Goal: Task Accomplishment & Management: Complete application form

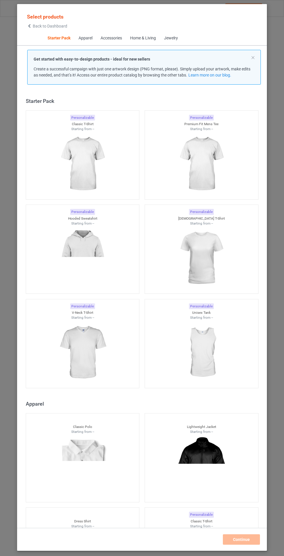
scroll to position [8, 0]
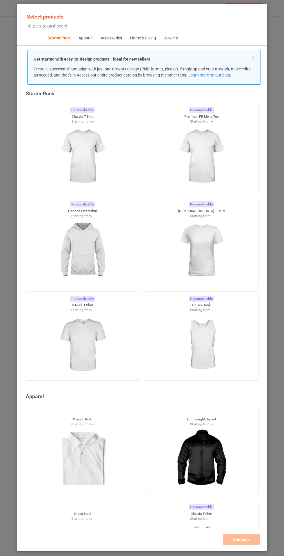
click at [96, 262] on img at bounding box center [82, 250] width 52 height 65
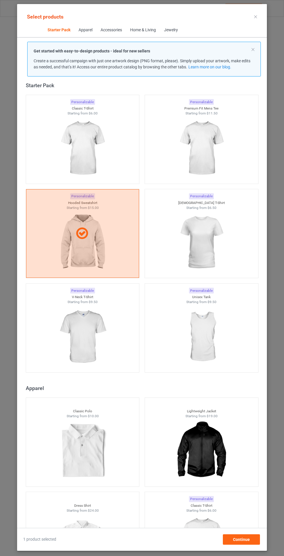
click at [101, 165] on img at bounding box center [82, 148] width 52 height 65
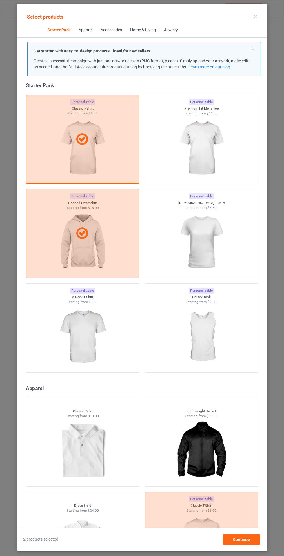
scroll to position [41, 0]
click at [244, 540] on span "Continue" at bounding box center [241, 539] width 17 height 5
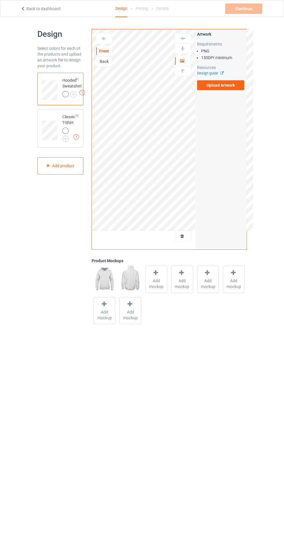
click at [0, 0] on img at bounding box center [0, 0] width 0 height 0
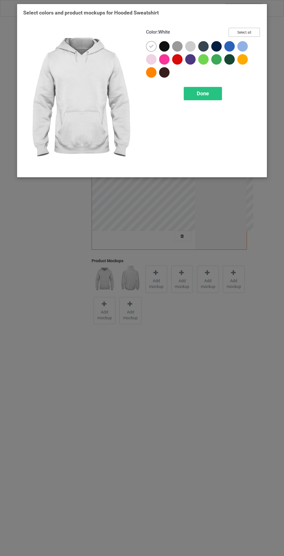
click at [252, 31] on button "Select all" at bounding box center [244, 32] width 31 height 9
click at [152, 48] on icon at bounding box center [151, 46] width 5 height 5
click at [215, 97] on div "Done" at bounding box center [203, 93] width 38 height 13
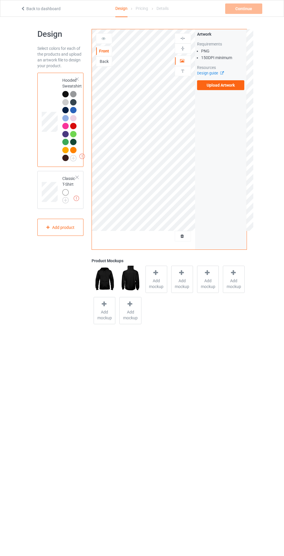
click at [158, 279] on span "Add mockup" at bounding box center [156, 284] width 21 height 12
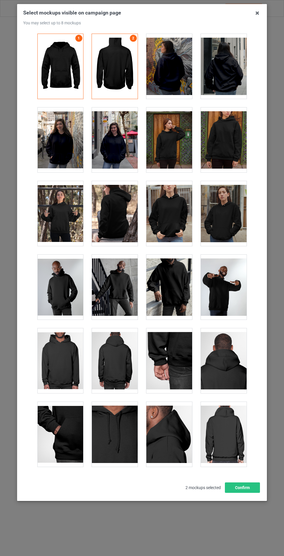
click at [183, 55] on div at bounding box center [169, 66] width 46 height 65
click at [246, 61] on div at bounding box center [224, 66] width 46 height 65
click at [122, 135] on div at bounding box center [115, 139] width 46 height 65
click at [67, 140] on div at bounding box center [60, 139] width 46 height 65
click at [246, 493] on button "Confirm" at bounding box center [242, 487] width 35 height 10
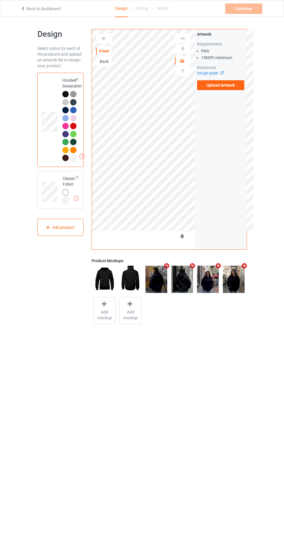
click at [0, 0] on img at bounding box center [0, 0] width 0 height 0
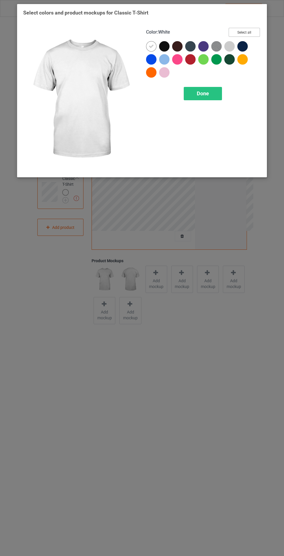
click at [251, 34] on button "Select all" at bounding box center [244, 32] width 31 height 9
click at [151, 46] on icon at bounding box center [151, 46] width 5 height 5
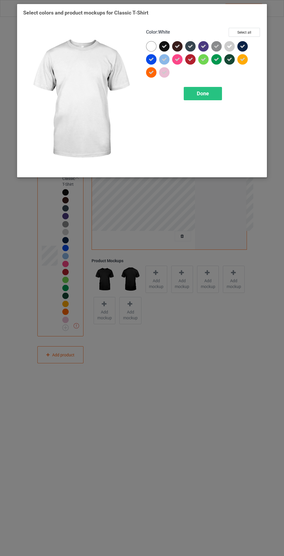
click at [215, 97] on div "Done" at bounding box center [203, 93] width 38 height 13
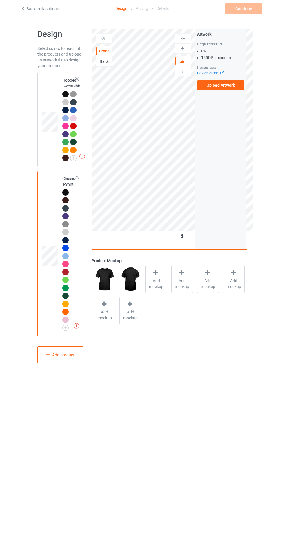
click at [156, 272] on icon at bounding box center [155, 273] width 7 height 6
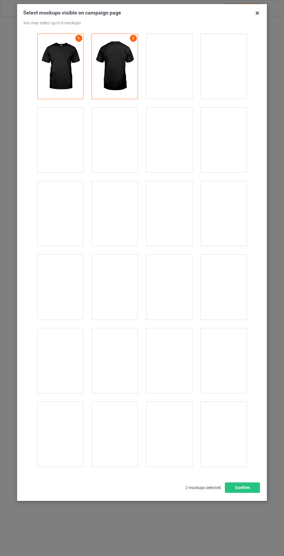
click at [177, 52] on div at bounding box center [169, 66] width 46 height 65
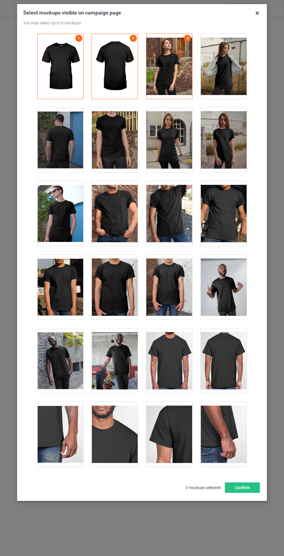
click at [68, 145] on div at bounding box center [60, 139] width 46 height 65
click at [126, 133] on div at bounding box center [115, 139] width 46 height 65
click at [122, 213] on div at bounding box center [115, 213] width 46 height 65
click at [249, 493] on button "Confirm" at bounding box center [242, 487] width 35 height 10
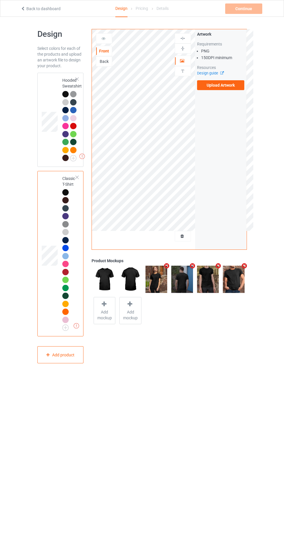
click at [240, 88] on label "Upload Artwork" at bounding box center [221, 85] width 48 height 10
click at [0, 0] on input "Upload Artwork" at bounding box center [0, 0] width 0 height 0
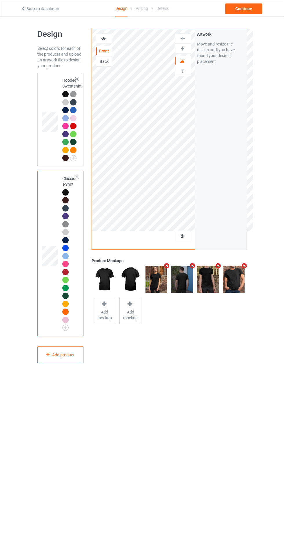
click at [98, 57] on div "Back" at bounding box center [104, 61] width 16 height 10
click at [111, 64] on div "Back" at bounding box center [104, 62] width 16 height 6
click at [235, 87] on label "Upload Artwork" at bounding box center [221, 85] width 48 height 10
click at [0, 0] on input "Upload Artwork" at bounding box center [0, 0] width 0 height 0
click at [106, 56] on div "Front" at bounding box center [104, 51] width 16 height 10
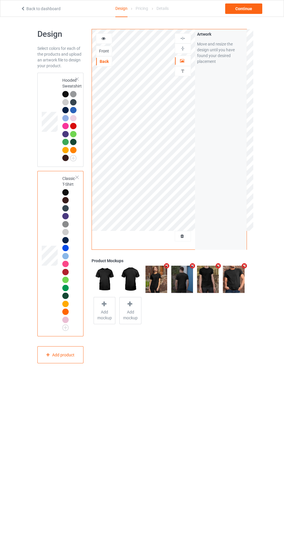
click at [107, 56] on div "Front" at bounding box center [104, 51] width 16 height 10
click at [104, 53] on div "Front" at bounding box center [104, 51] width 16 height 6
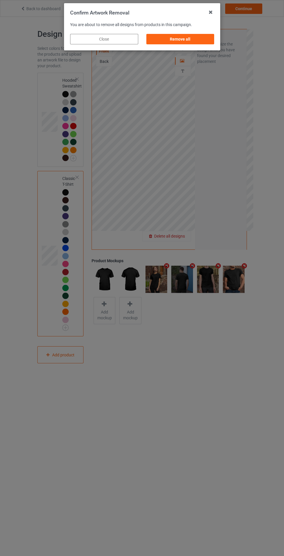
click at [198, 41] on div "Remove all" at bounding box center [180, 39] width 68 height 10
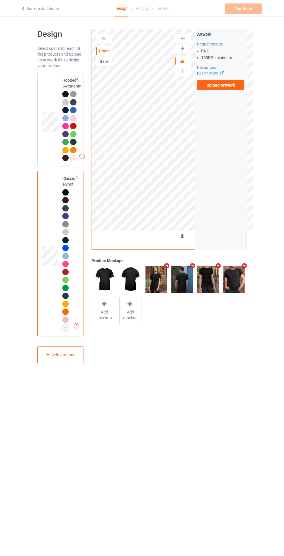
click at [230, 87] on label "Upload Artwork" at bounding box center [221, 85] width 48 height 10
click at [0, 0] on input "Upload Artwork" at bounding box center [0, 0] width 0 height 0
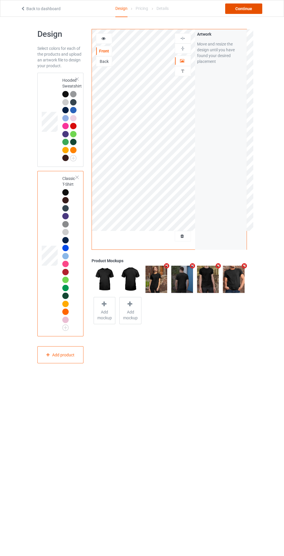
click at [251, 10] on div "Continue" at bounding box center [243, 8] width 37 height 10
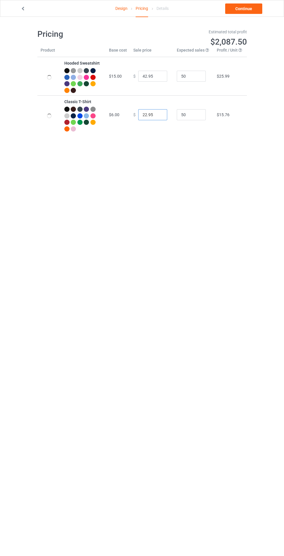
click at [144, 115] on input "22.95" at bounding box center [152, 114] width 29 height 11
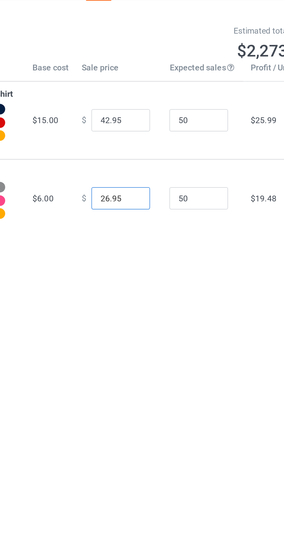
type input "26.95"
click at [140, 77] on input "42.95" at bounding box center [152, 76] width 29 height 11
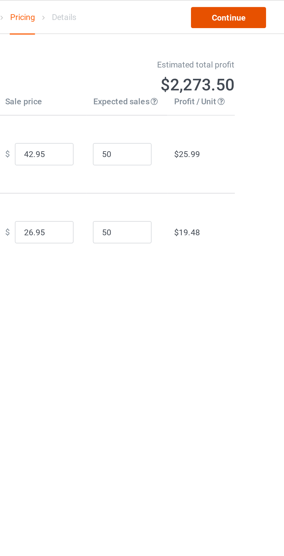
click at [243, 11] on link "Continue" at bounding box center [243, 8] width 37 height 10
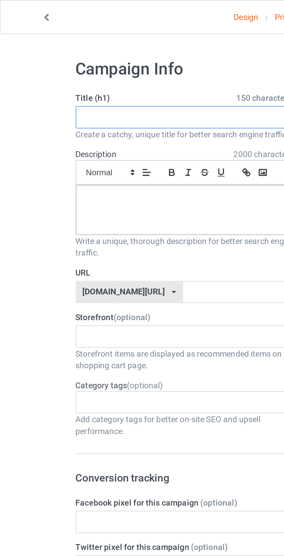
click at [68, 56] on input "text" at bounding box center [94, 57] width 114 height 11
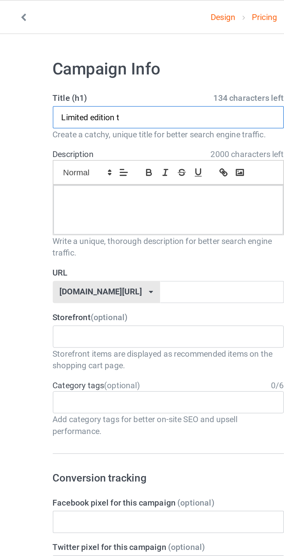
type input "Limited edition t"
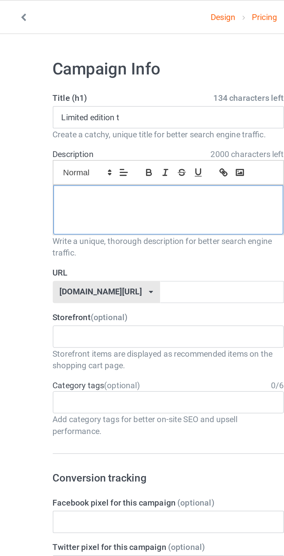
click at [104, 110] on div at bounding box center [95, 104] width 114 height 24
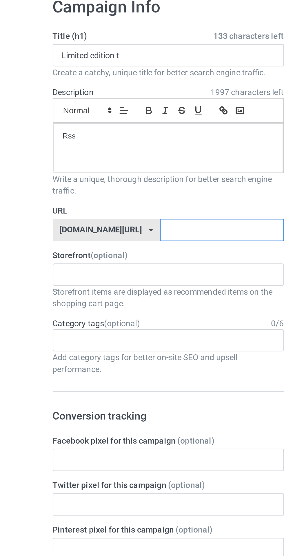
click at [103, 142] on input "text" at bounding box center [120, 144] width 61 height 11
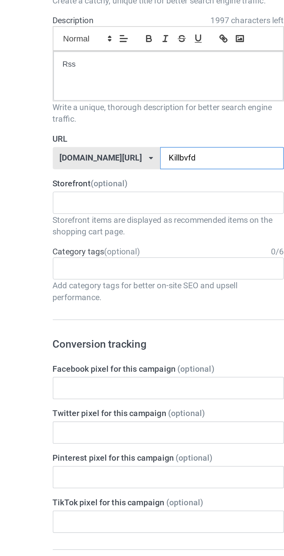
type input "Killbvfd"
click at [97, 166] on div "BoubouBrave THE best shirt ever 65fdca709c68e1002e377c78 654901ae34d55e0036a02c…" at bounding box center [94, 166] width 114 height 11
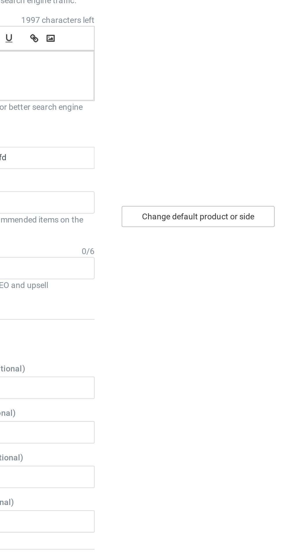
click at [212, 173] on div "Change default product or side" at bounding box center [203, 173] width 76 height 10
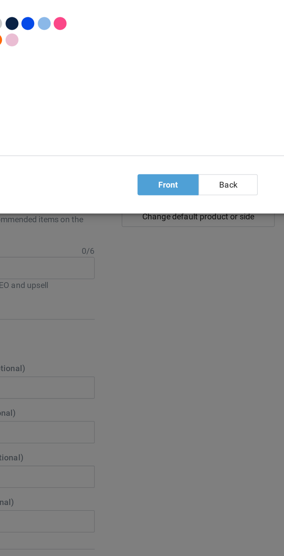
click at [216, 158] on div "back" at bounding box center [217, 157] width 29 height 10
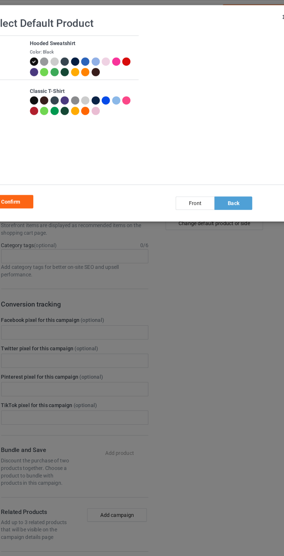
click at [191, 160] on div "front" at bounding box center [188, 157] width 30 height 10
click at [57, 154] on div "Confirm" at bounding box center [44, 156] width 35 height 10
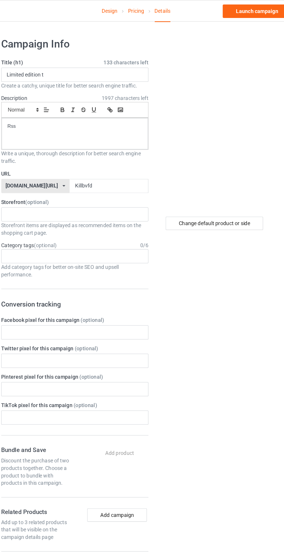
click at [124, 8] on link "Design" at bounding box center [121, 8] width 12 height 16
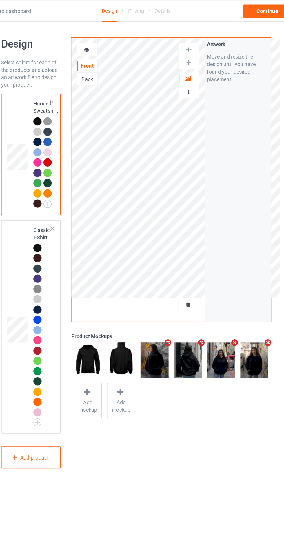
click at [105, 62] on div "Back" at bounding box center [104, 62] width 16 height 6
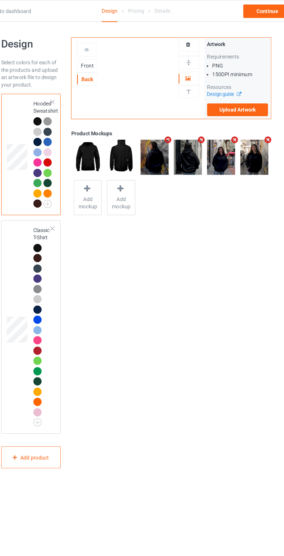
click at [231, 89] on label "Upload Artwork" at bounding box center [221, 85] width 48 height 10
click at [0, 0] on input "Upload Artwork" at bounding box center [0, 0] width 0 height 0
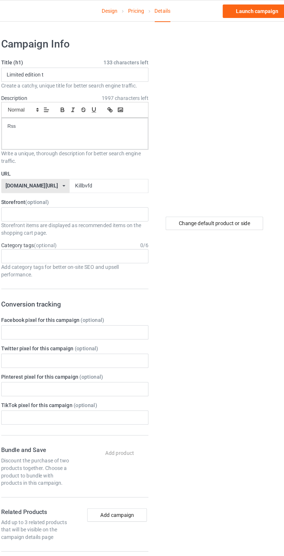
click at [122, 9] on link "Design" at bounding box center [121, 8] width 12 height 16
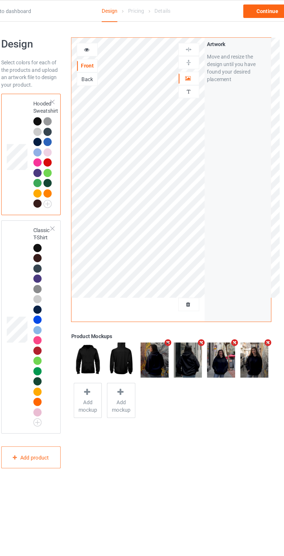
click at [102, 65] on div "Back" at bounding box center [104, 61] width 16 height 10
click at [104, 64] on div "Back" at bounding box center [104, 61] width 16 height 10
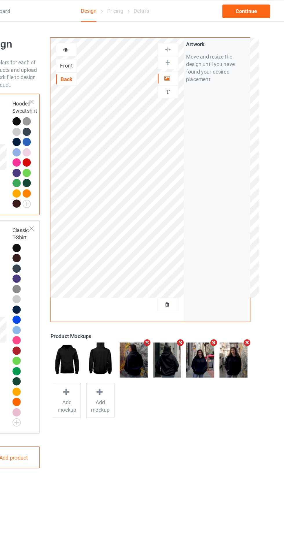
click at [189, 235] on div at bounding box center [183, 236] width 16 height 6
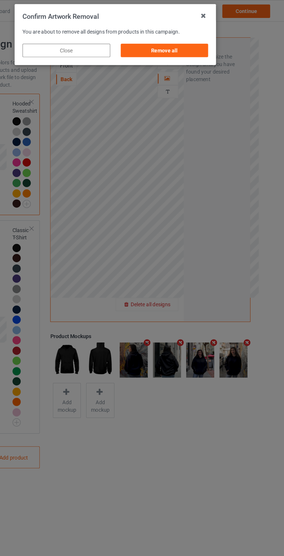
click at [172, 38] on div "Remove all" at bounding box center [180, 39] width 68 height 10
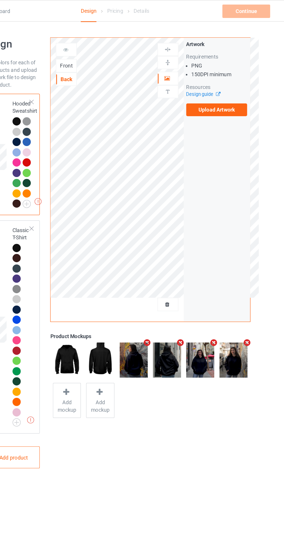
click at [206, 88] on label "Upload Artwork" at bounding box center [221, 85] width 48 height 10
click at [0, 0] on input "Upload Artwork" at bounding box center [0, 0] width 0 height 0
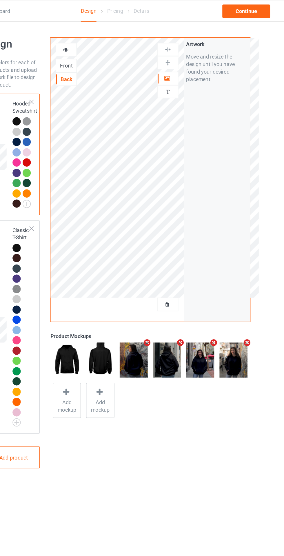
click at [105, 53] on div "Front" at bounding box center [104, 51] width 16 height 6
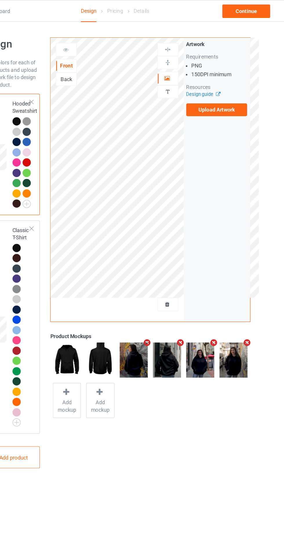
click at [220, 87] on label "Upload Artwork" at bounding box center [221, 85] width 48 height 10
click at [0, 0] on input "Upload Artwork" at bounding box center [0, 0] width 0 height 0
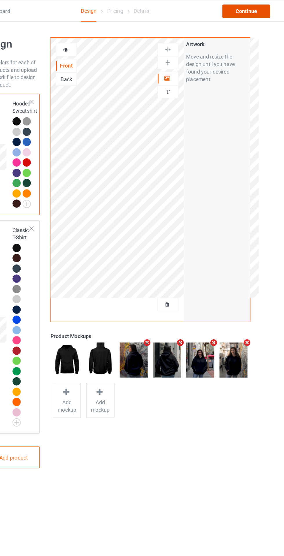
click at [246, 11] on div "Continue" at bounding box center [243, 8] width 37 height 10
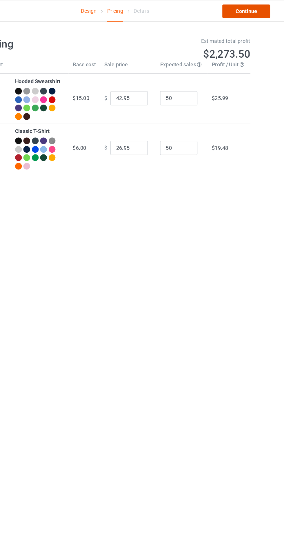
click at [253, 10] on link "Continue" at bounding box center [243, 8] width 37 height 10
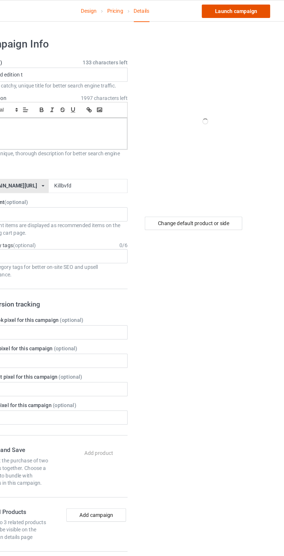
click at [249, 10] on link "Launch campaign" at bounding box center [235, 8] width 53 height 10
